Goal: Information Seeking & Learning: Check status

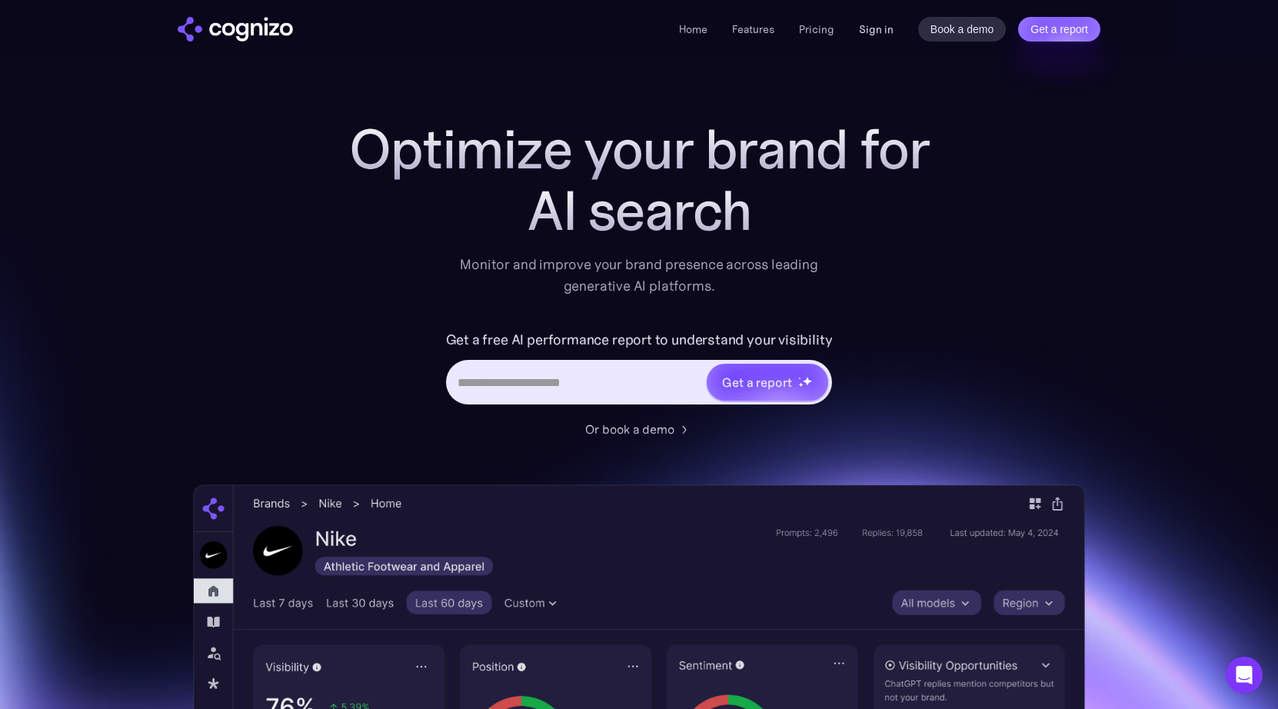
click at [884, 32] on link "Sign in" at bounding box center [876, 29] width 35 height 18
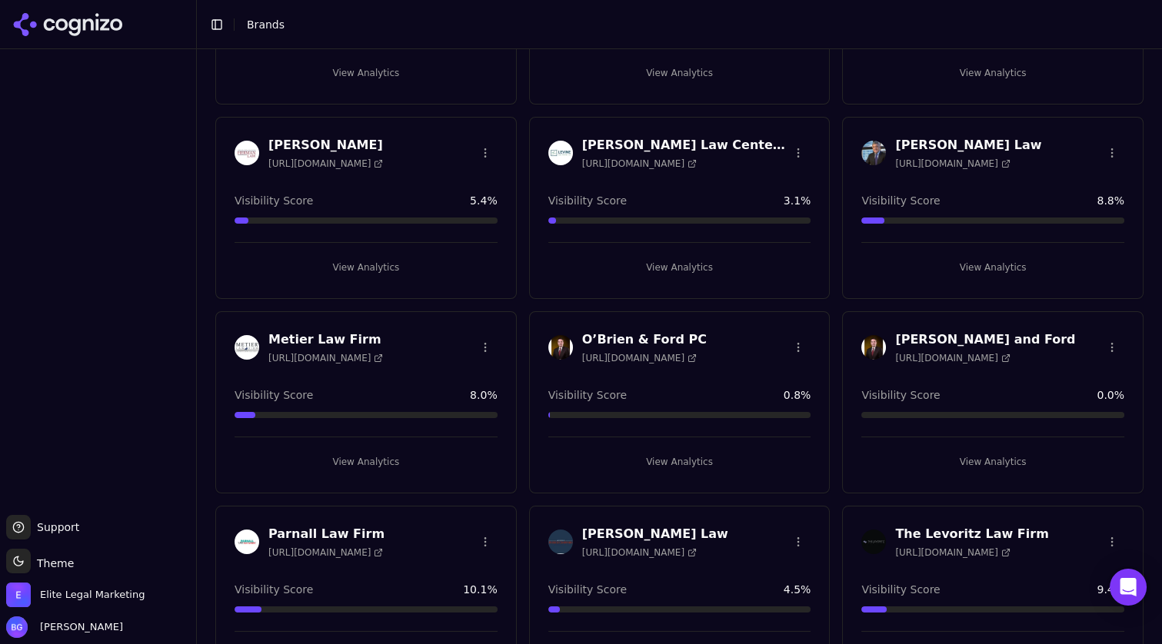
scroll to position [982, 0]
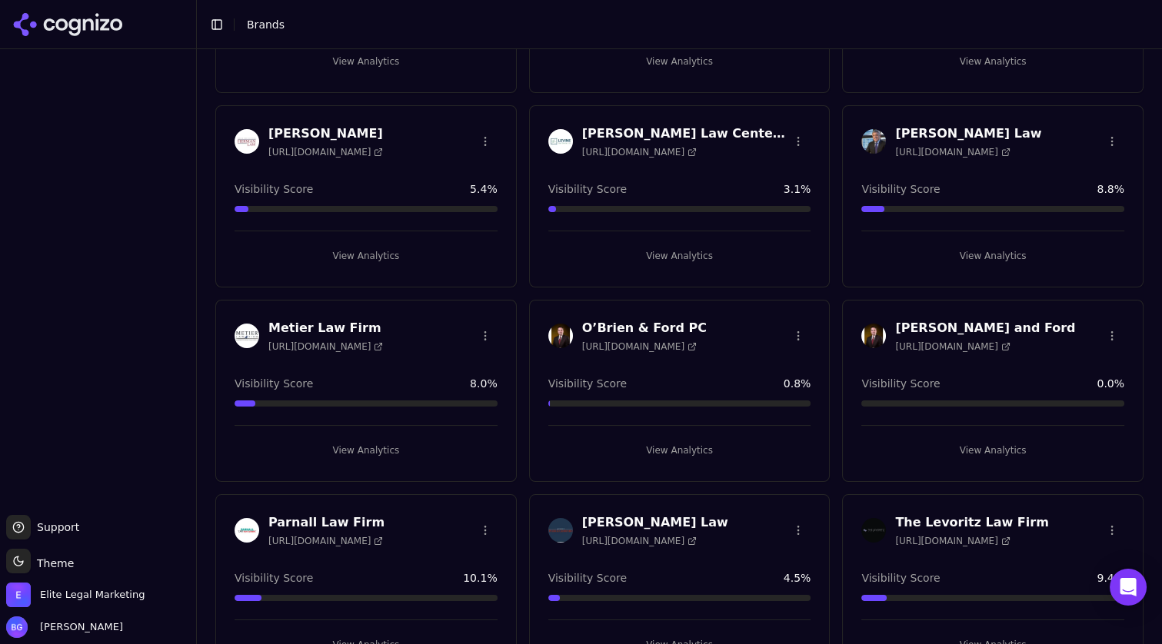
click at [1041, 165] on div "Malman Law https://malmanlaw.com Visibility Score 8.8 % View Analytics" at bounding box center [992, 196] width 301 height 182
click at [1008, 252] on button "View Analytics" at bounding box center [992, 256] width 263 height 25
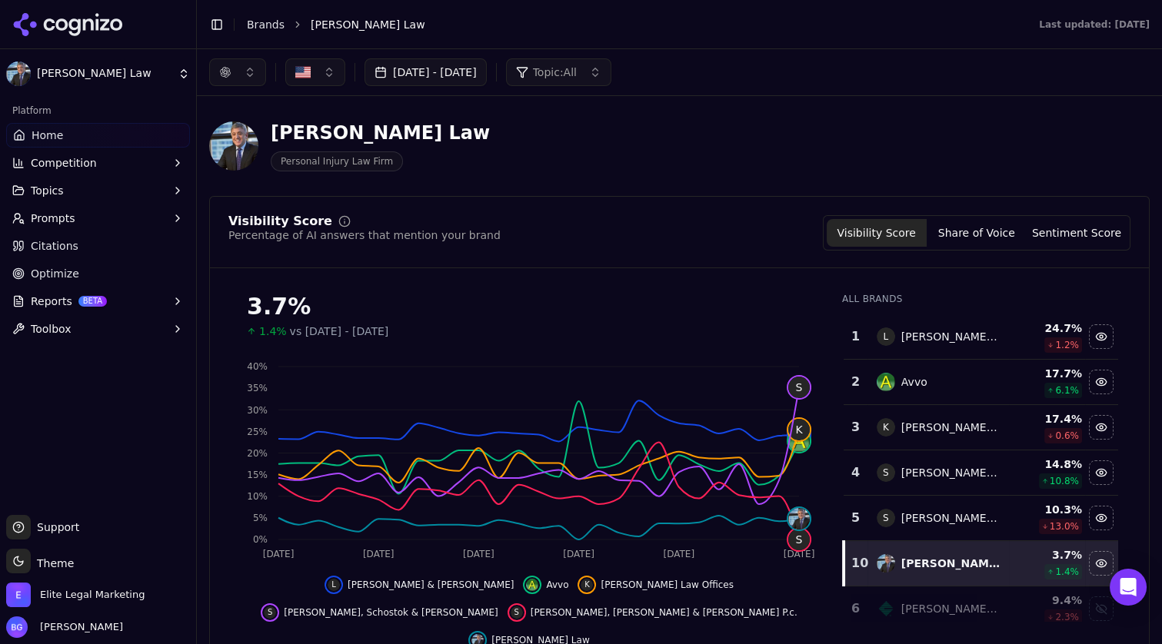
click at [237, 75] on button "button" at bounding box center [237, 72] width 57 height 28
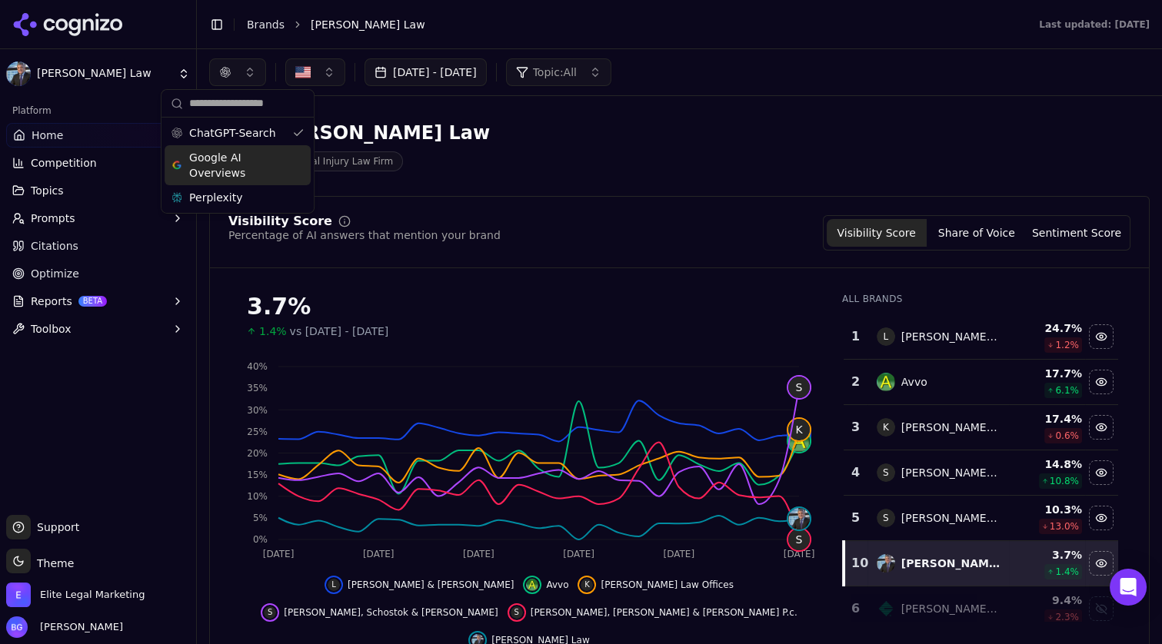
click at [217, 165] on span "Google AI Overviews" at bounding box center [237, 165] width 97 height 31
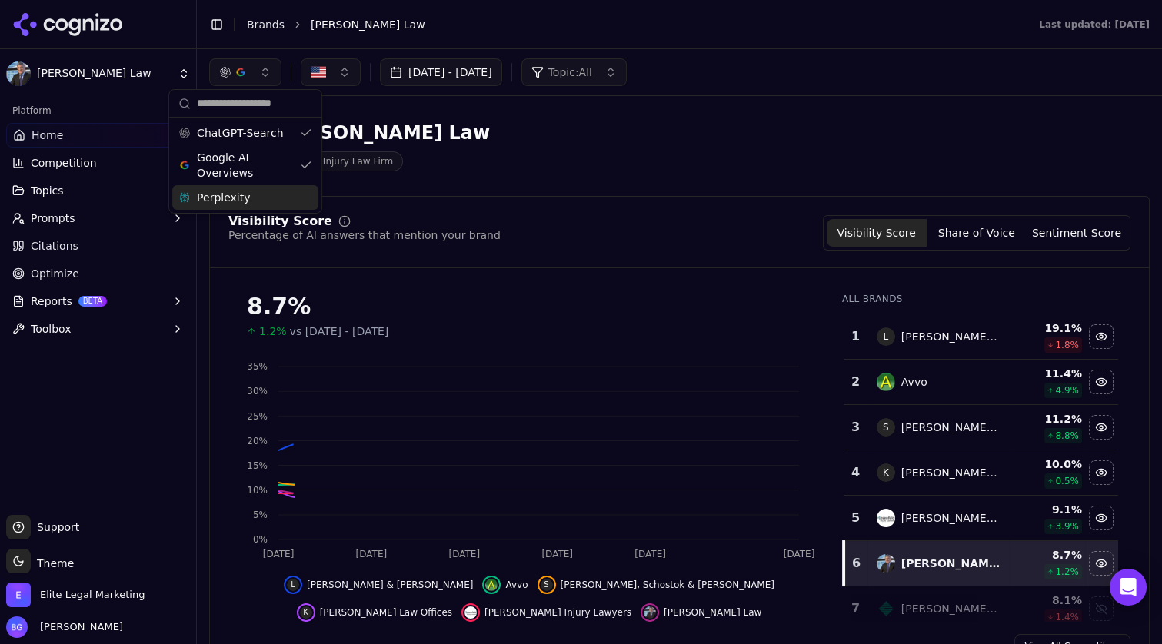
click at [217, 192] on span "Perplexity" at bounding box center [223, 197] width 53 height 15
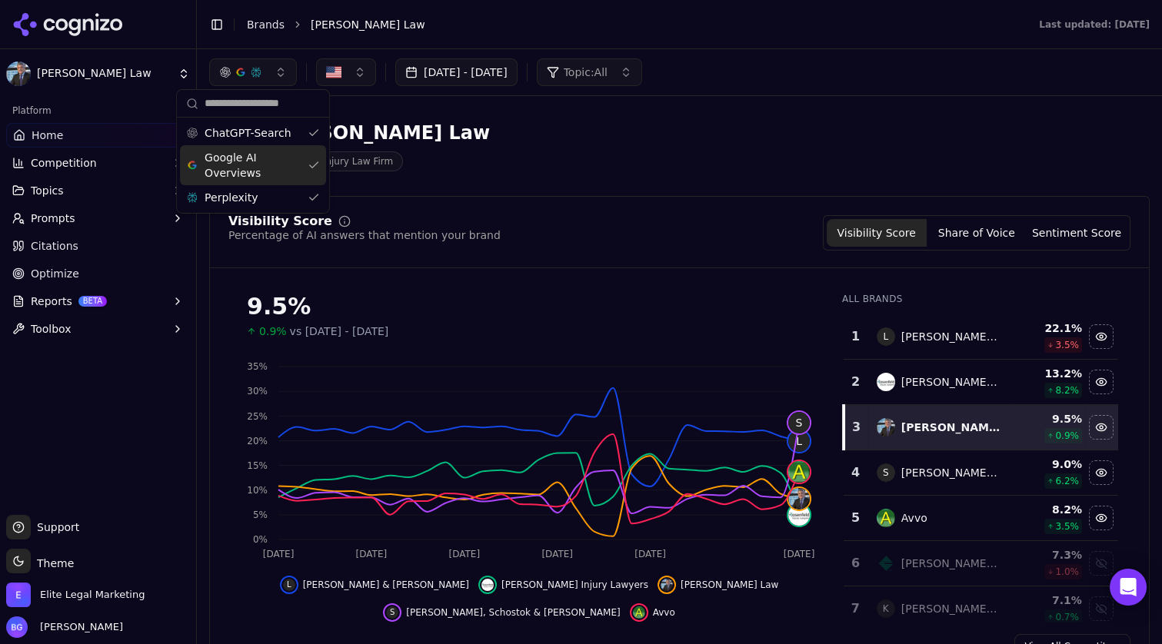
click at [626, 149] on div "Malman Law Personal Injury Law Firm" at bounding box center [553, 146] width 689 height 51
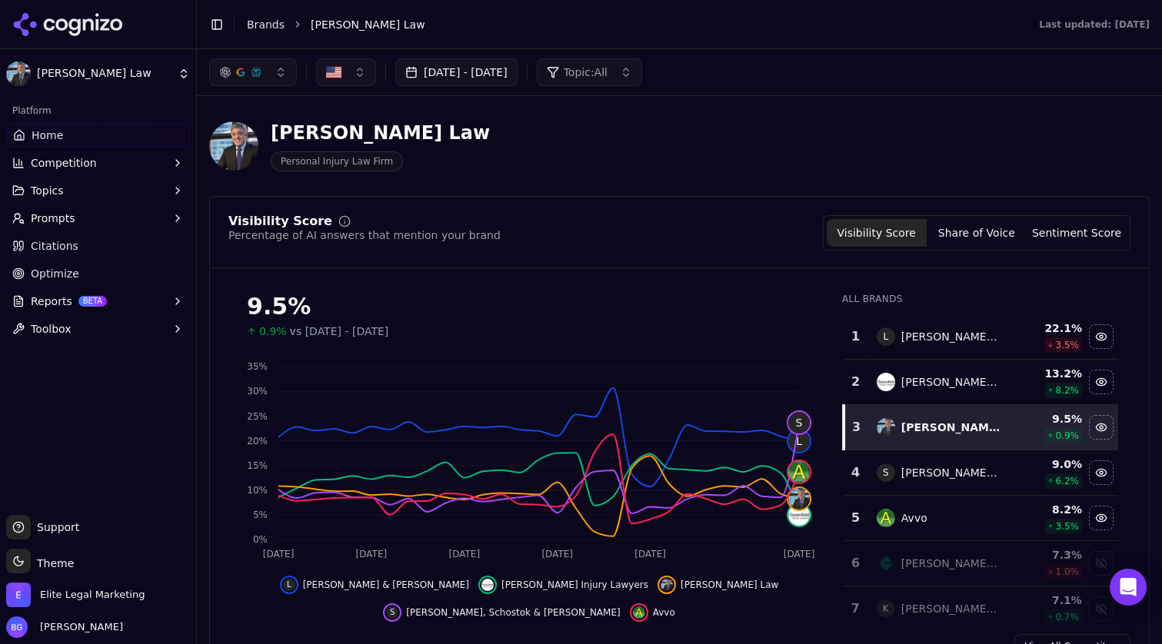
click at [534, 87] on div "Aug 18, 2025 - Sep 17, 2025 Topic: All" at bounding box center [679, 72] width 965 height 46
click at [518, 77] on button "Aug 18, 2025 - Sep 17, 2025" at bounding box center [456, 72] width 122 height 28
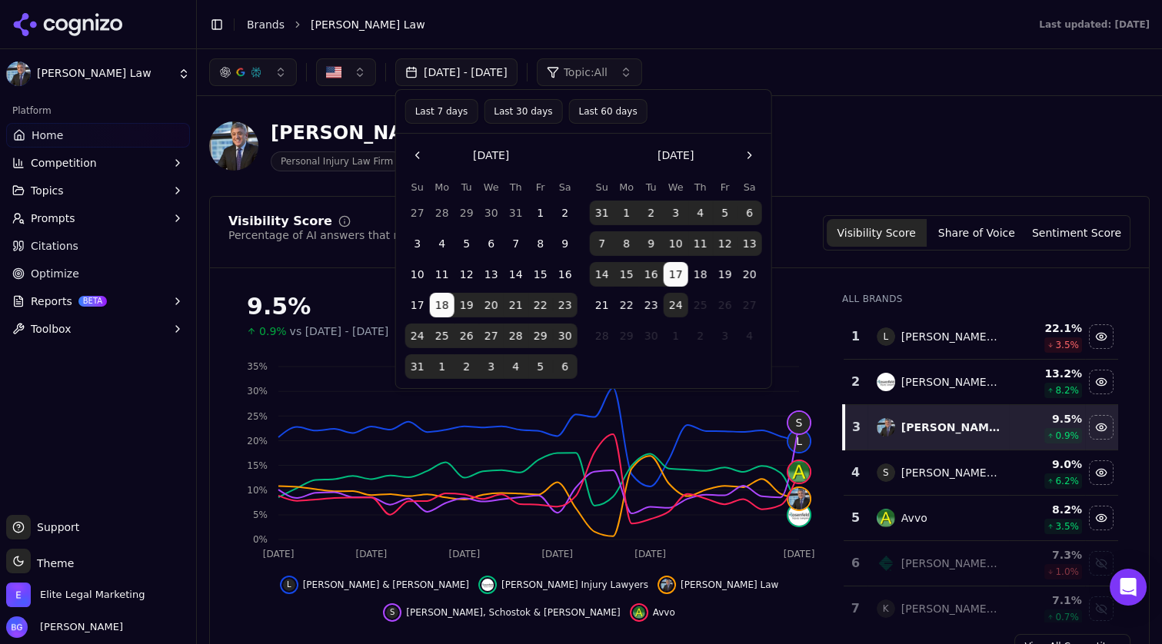
click at [425, 156] on button "Go to the Previous Month" at bounding box center [417, 155] width 25 height 25
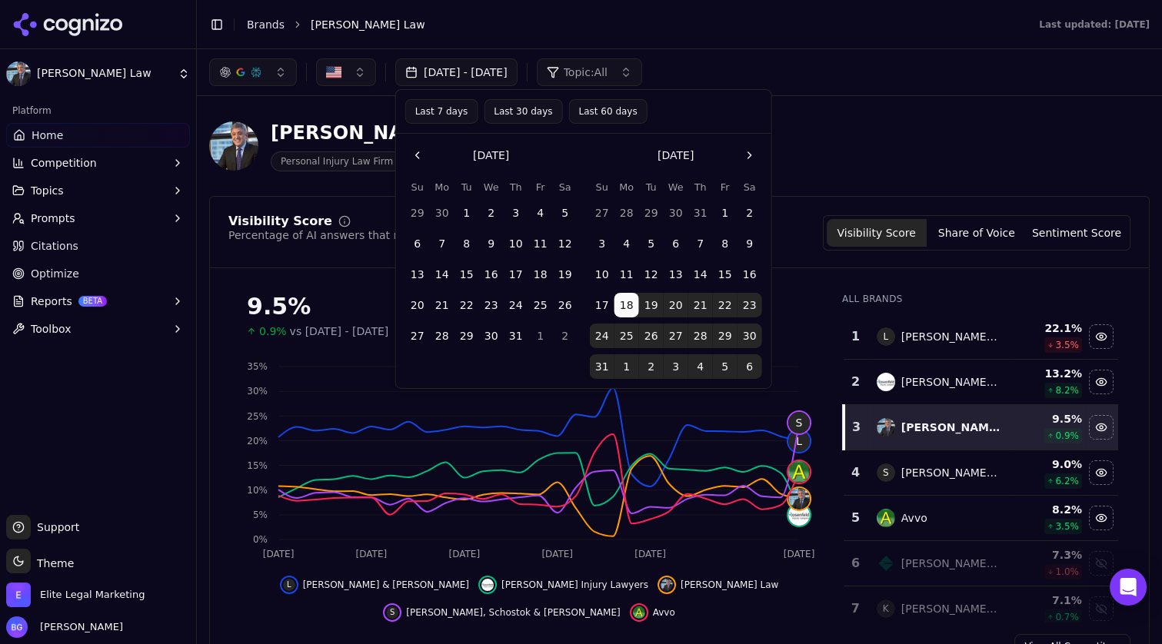
click at [470, 211] on button "1" at bounding box center [467, 213] width 25 height 25
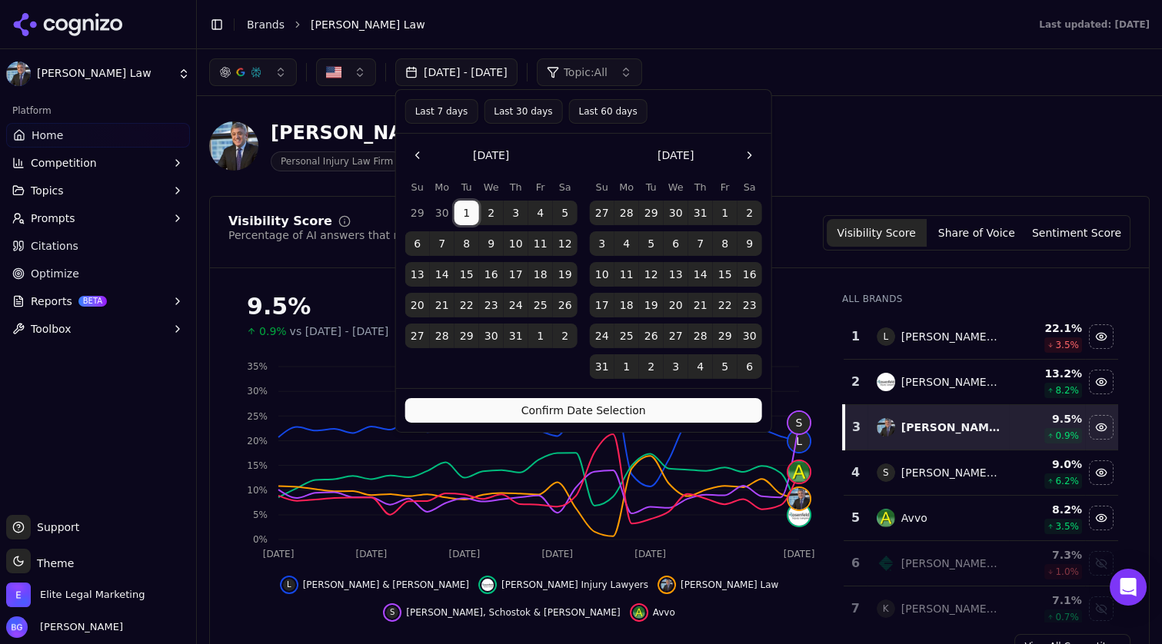
click at [607, 119] on button "Last 60 days" at bounding box center [607, 111] width 78 height 25
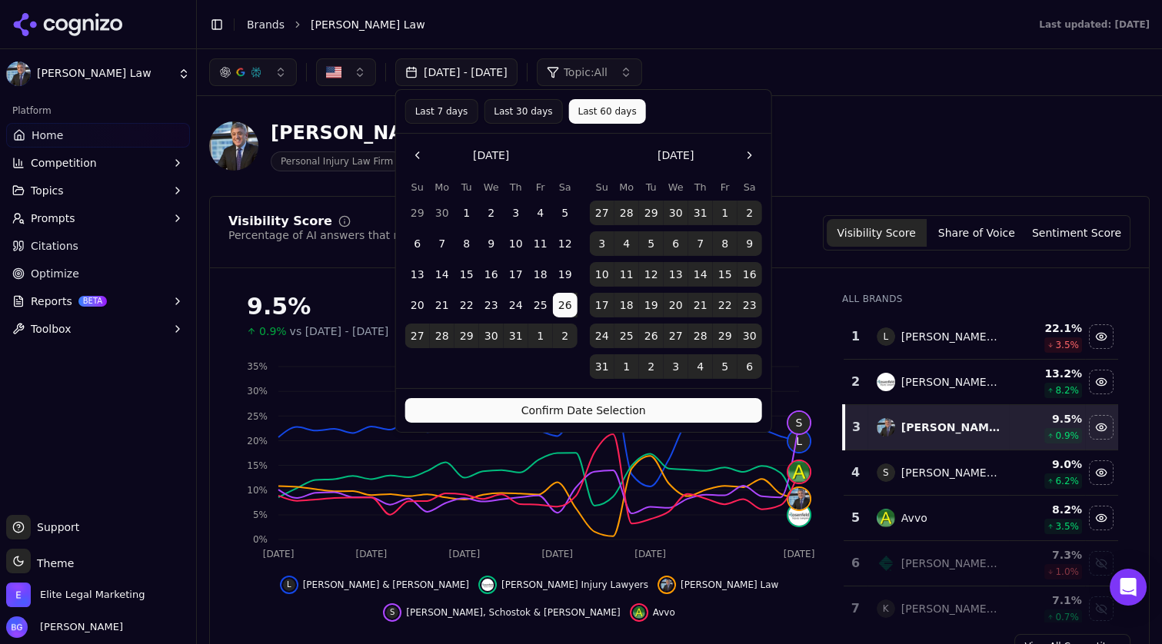
click at [582, 408] on button "Confirm Date Selection" at bounding box center [583, 410] width 357 height 25
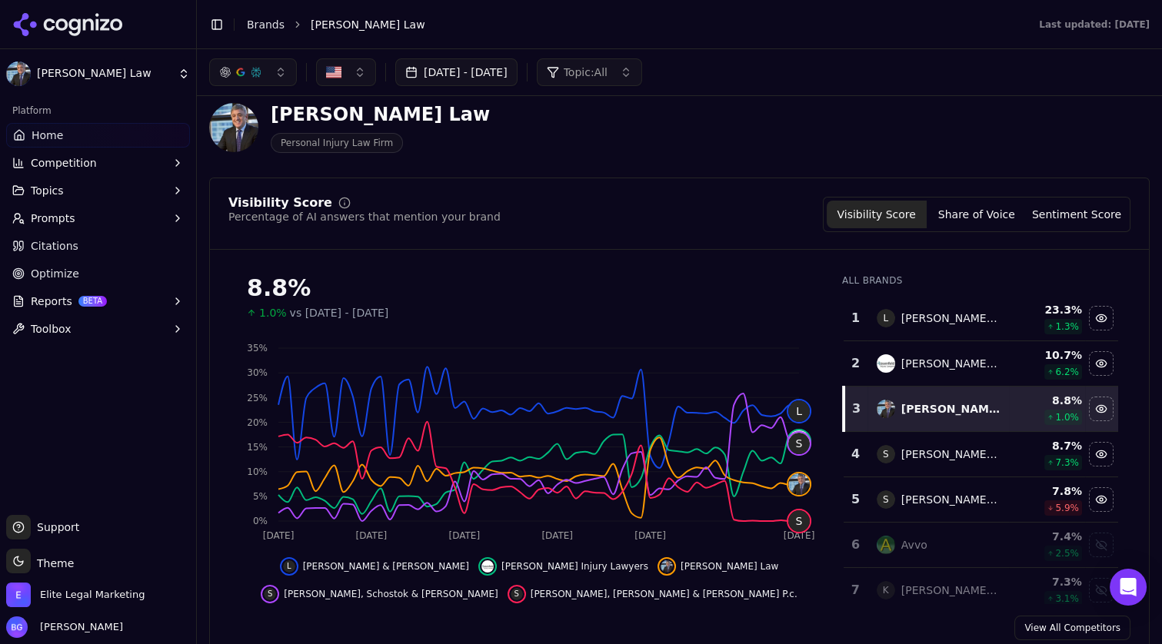
scroll to position [65, 0]
